Goal: Navigation & Orientation: Find specific page/section

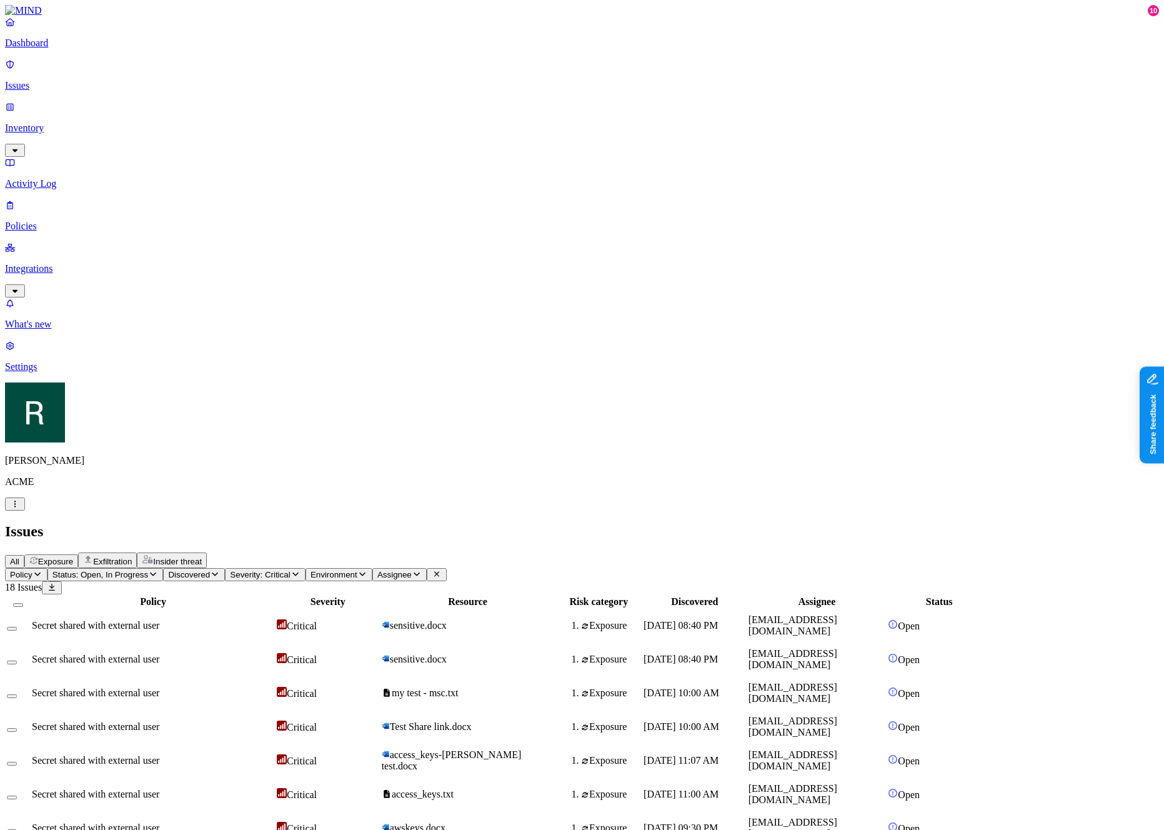
click at [442, 570] on icon at bounding box center [437, 574] width 10 height 8
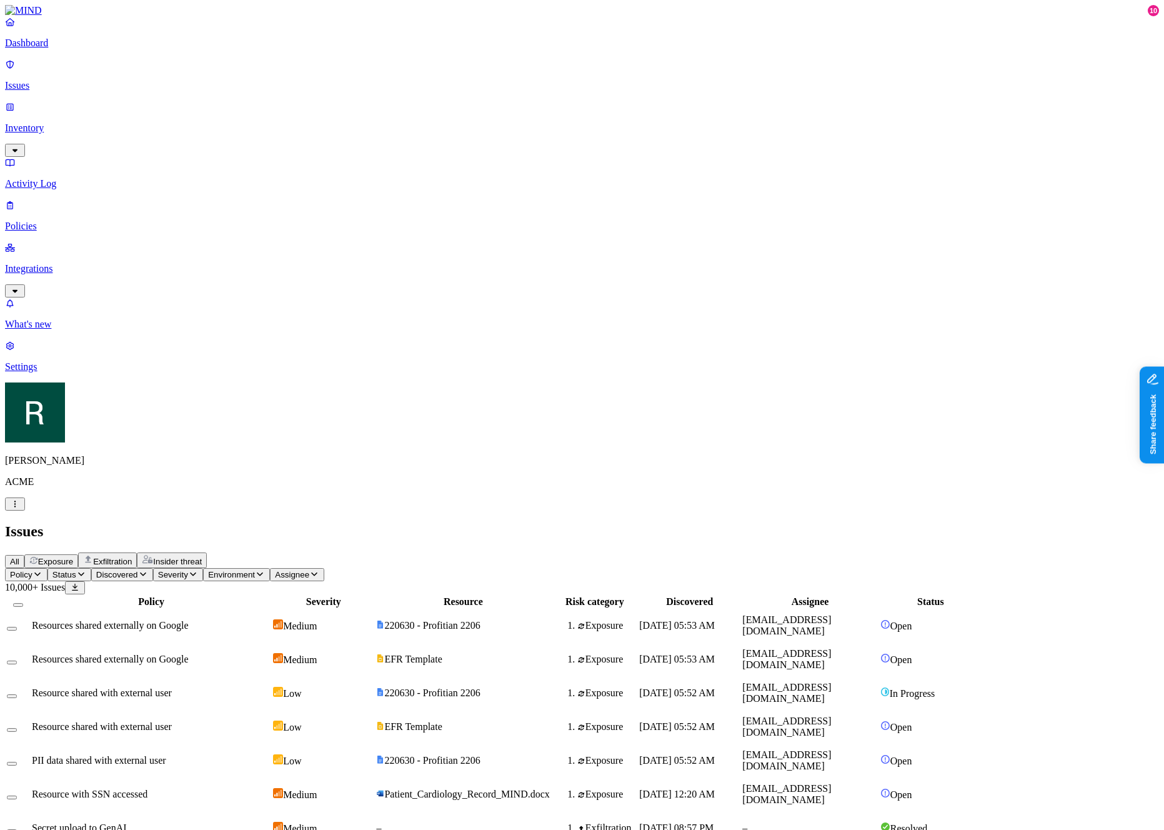
click at [591, 552] on div "All Exposure Exfiltration Insider threat" at bounding box center [582, 560] width 1154 height 16
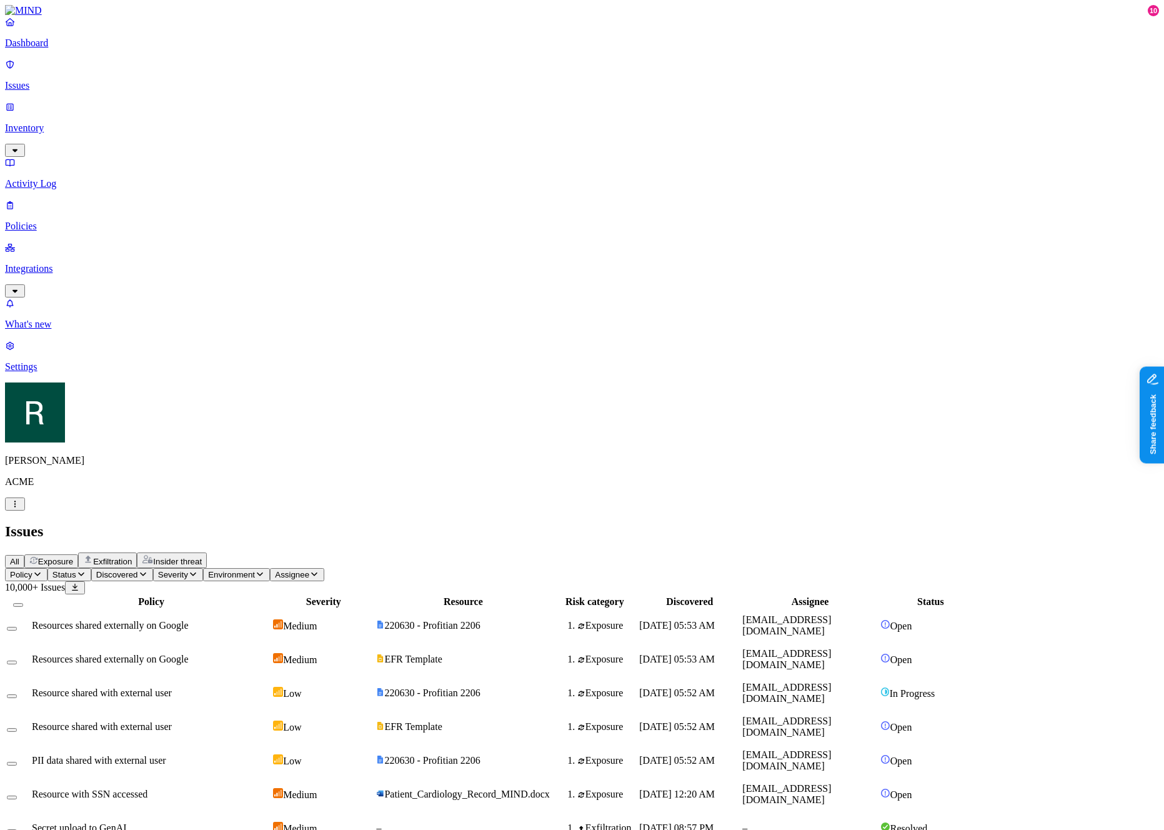
scroll to position [0, 0]
